Goal: Navigation & Orientation: Find specific page/section

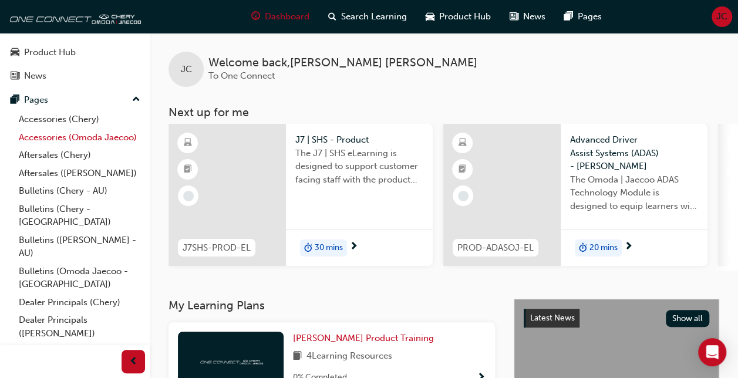
scroll to position [86, 0]
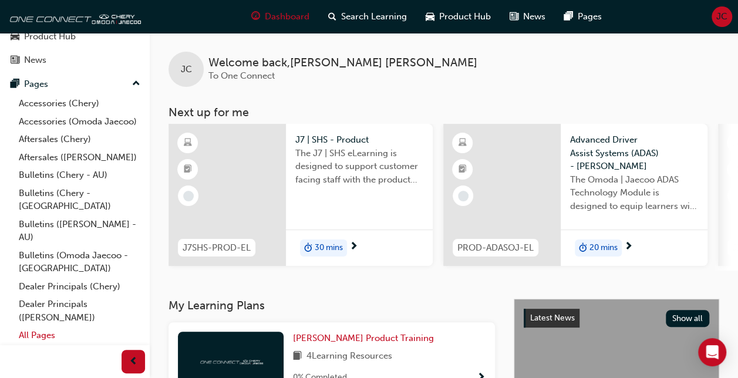
click at [40, 333] on link "All Pages" at bounding box center [79, 335] width 131 height 18
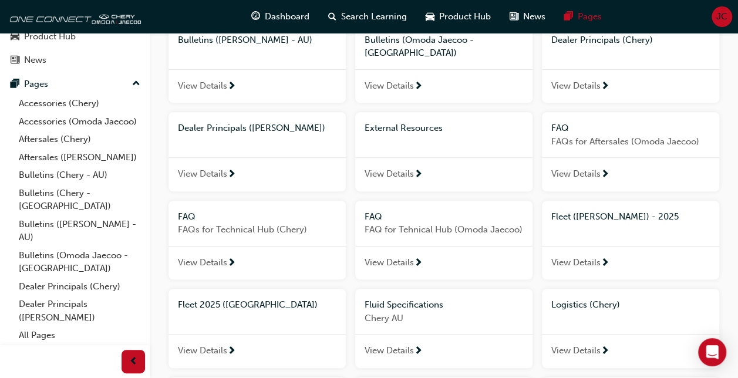
scroll to position [329, 0]
click at [394, 122] on span "External Resources" at bounding box center [403, 127] width 78 height 11
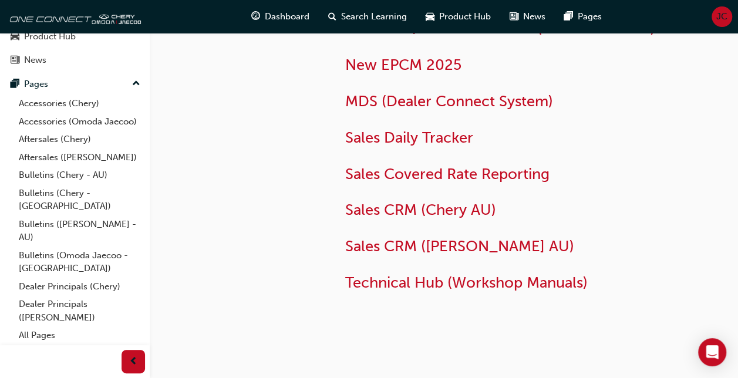
scroll to position [83, 0]
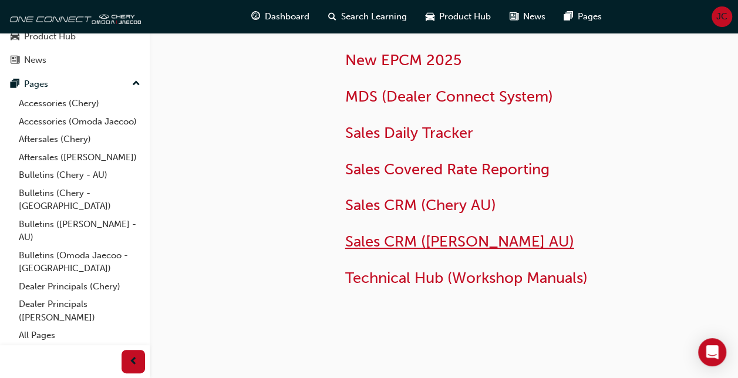
click at [388, 237] on span "Sales CRM ([PERSON_NAME] AU)" at bounding box center [459, 241] width 229 height 18
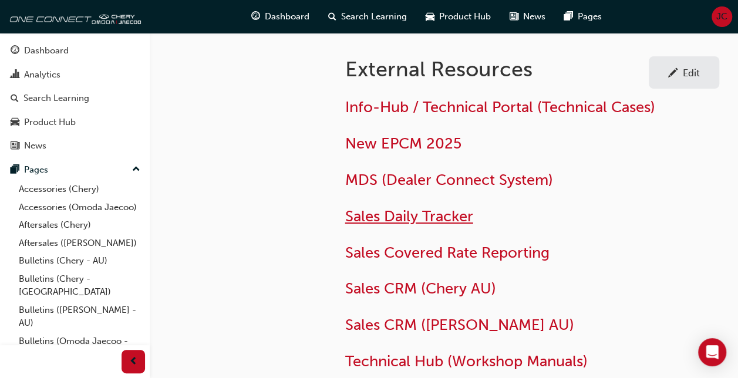
click at [358, 215] on span "Sales Daily Tracker" at bounding box center [409, 216] width 128 height 18
